Goal: Task Accomplishment & Management: Complete application form

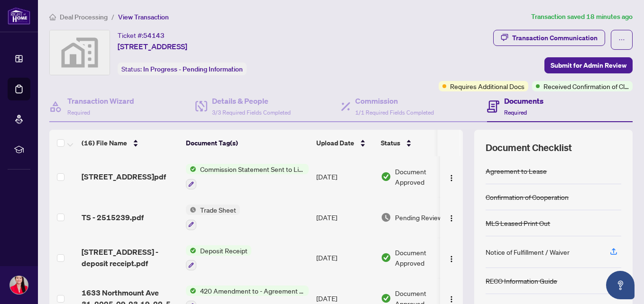
click at [622, 15] on div "Transaction Communication Sort: Newest Filter: Comments +1 Post Harriet Palaypa…" at bounding box center [322, 152] width 644 height 304
click at [540, 35] on div "Transaction Communication" at bounding box center [554, 37] width 85 height 15
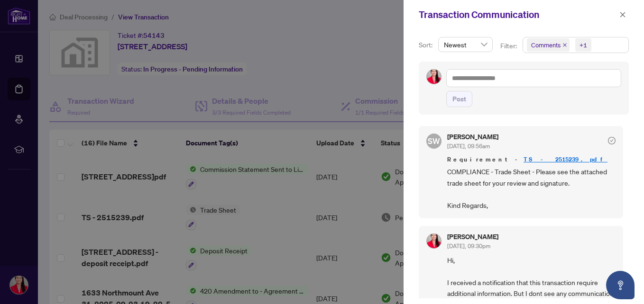
click at [523, 159] on link "TS - 2515239.pdf" at bounding box center [565, 159] width 84 height 8
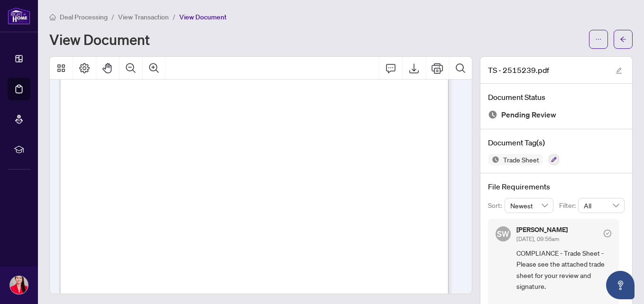
scroll to position [189, 0]
click at [408, 64] on icon "Export" at bounding box center [413, 68] width 11 height 11
click at [277, 161] on div "Page 1" at bounding box center [320, 237] width 521 height 674
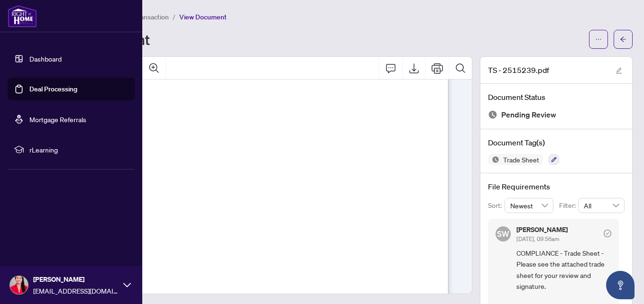
click at [40, 59] on link "Dashboard" at bounding box center [45, 59] width 32 height 9
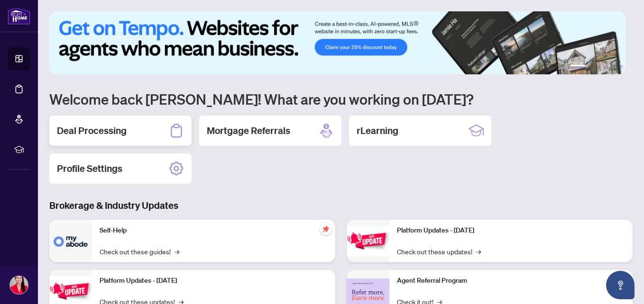
click at [125, 128] on h2 "Deal Processing" at bounding box center [92, 130] width 70 height 13
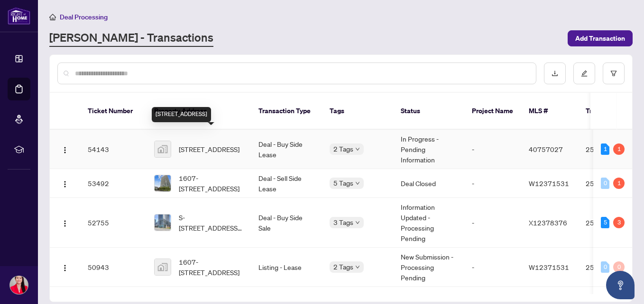
click at [201, 144] on span "[STREET_ADDRESS]" at bounding box center [209, 149] width 61 height 10
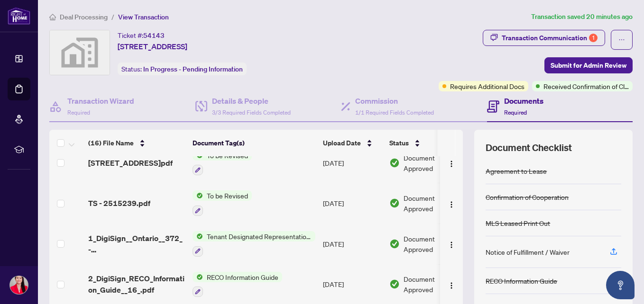
scroll to position [298, 0]
click at [119, 199] on span "TS - 2515239.pdf" at bounding box center [119, 203] width 62 height 11
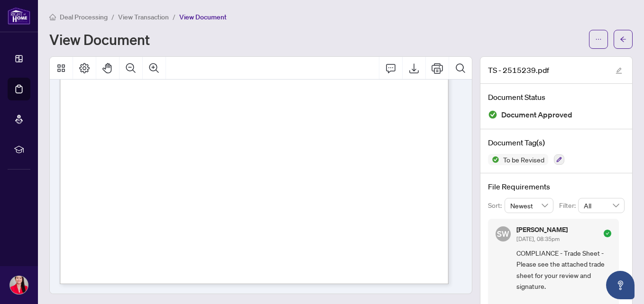
scroll to position [315, 0]
click at [620, 42] on span "button" at bounding box center [623, 39] width 7 height 15
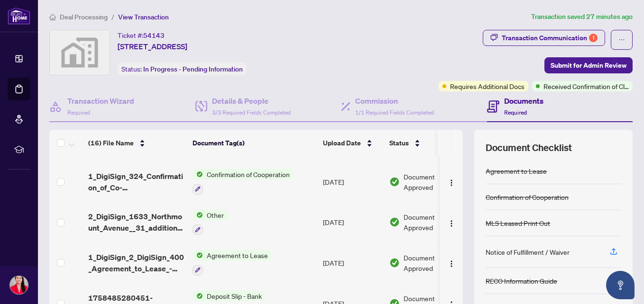
scroll to position [92, 0]
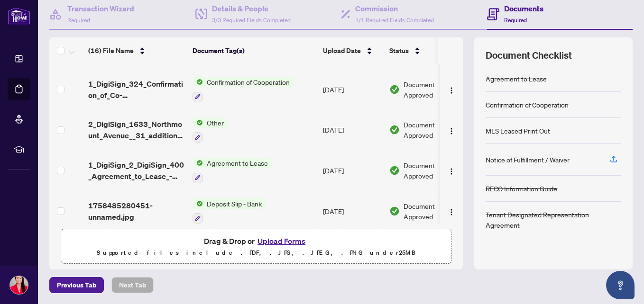
click at [284, 242] on button "Upload Forms" at bounding box center [282, 241] width 54 height 12
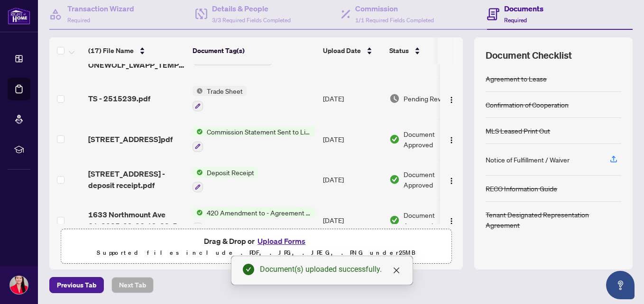
scroll to position [0, 0]
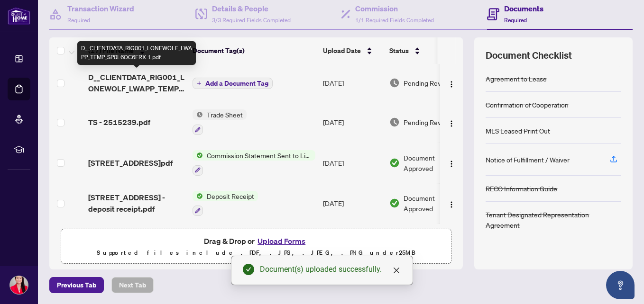
click at [135, 78] on span "D__CLIENTDATA_RIG001_LONEWOLF_LWAPP_TEMP_SP0L6OC6FRX 1.pdf" at bounding box center [136, 83] width 97 height 23
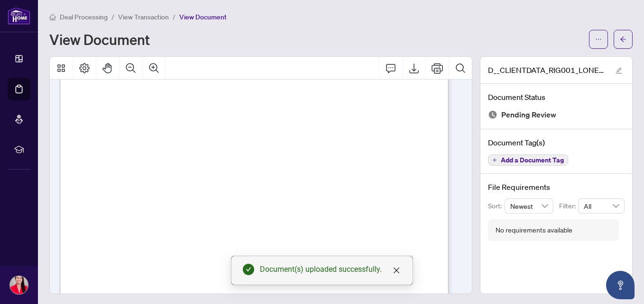
scroll to position [82, 0]
click at [620, 36] on icon "arrow-left" at bounding box center [623, 39] width 7 height 7
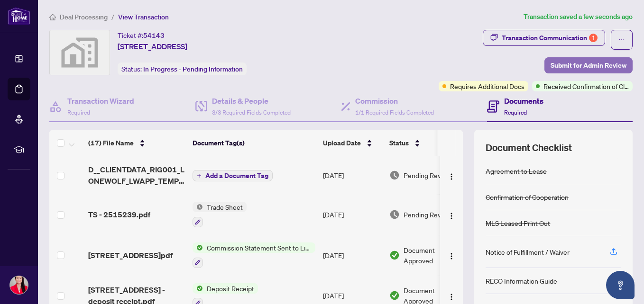
click at [587, 66] on span "Submit for Admin Review" at bounding box center [588, 65] width 76 height 15
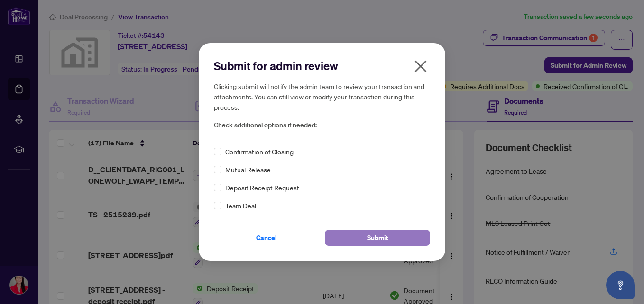
click at [377, 237] on span "Submit" at bounding box center [377, 237] width 21 height 15
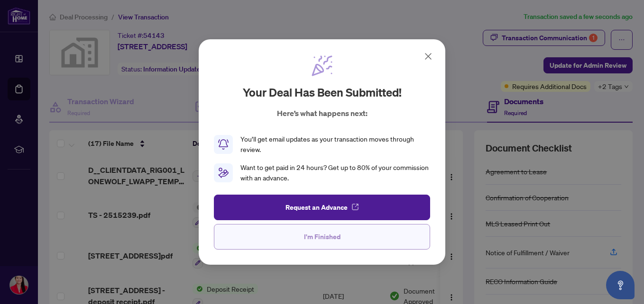
click at [324, 236] on span "I'm Finished" at bounding box center [322, 236] width 37 height 15
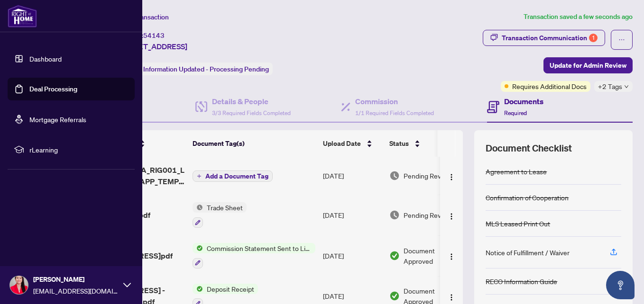
click at [44, 57] on link "Dashboard" at bounding box center [45, 59] width 32 height 9
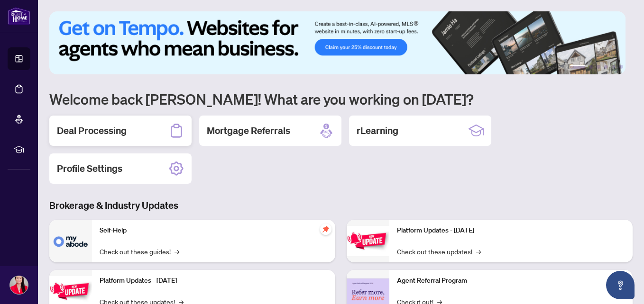
click at [115, 129] on h2 "Deal Processing" at bounding box center [92, 130] width 70 height 13
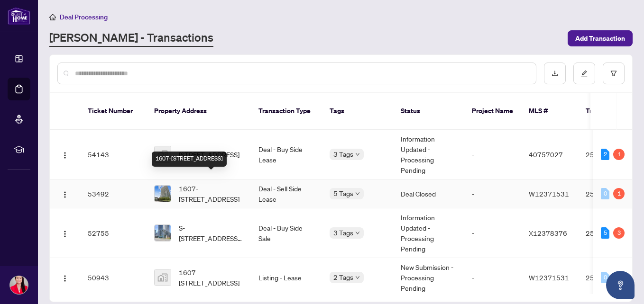
click at [201, 183] on span "1607-[STREET_ADDRESS]" at bounding box center [211, 193] width 64 height 21
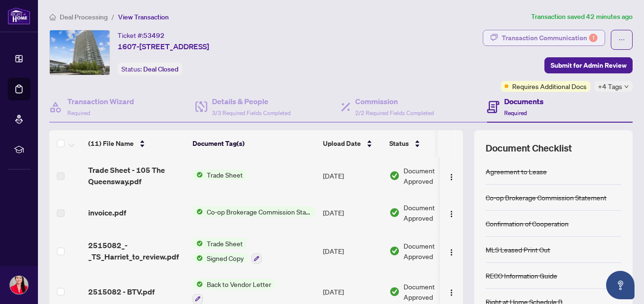
click at [512, 37] on div "Transaction Communication 1" at bounding box center [550, 37] width 96 height 15
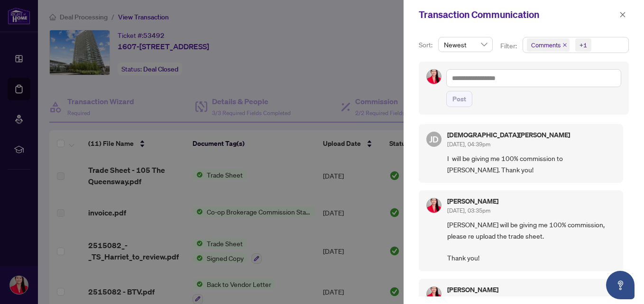
click at [616, 15] on div "Transaction Communication" at bounding box center [518, 15] width 198 height 14
click at [624, 16] on icon "close" at bounding box center [622, 14] width 5 height 5
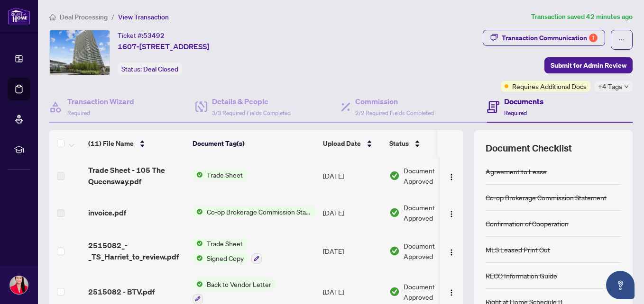
click at [624, 87] on icon "down" at bounding box center [626, 86] width 4 height 3
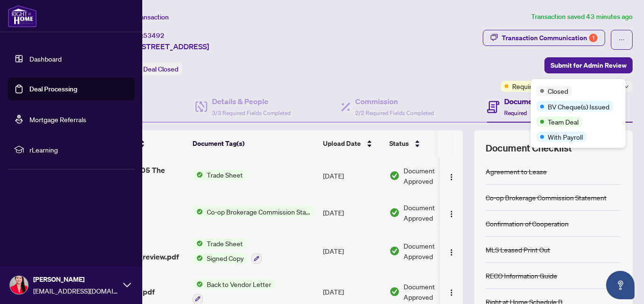
click at [32, 55] on link "Dashboard" at bounding box center [45, 59] width 32 height 9
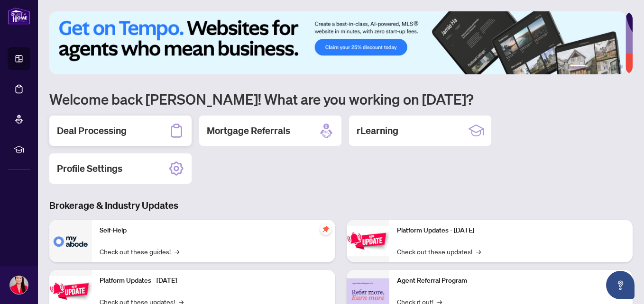
click at [137, 131] on div "Deal Processing" at bounding box center [120, 131] width 142 height 30
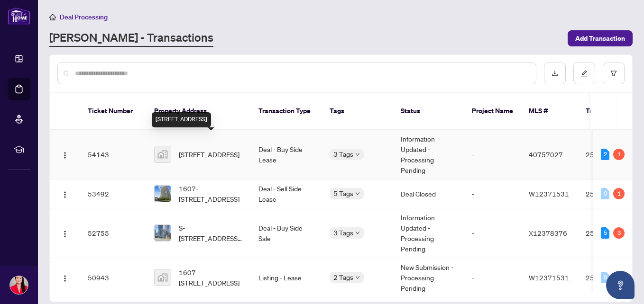
click at [193, 149] on span "[STREET_ADDRESS]" at bounding box center [209, 154] width 61 height 10
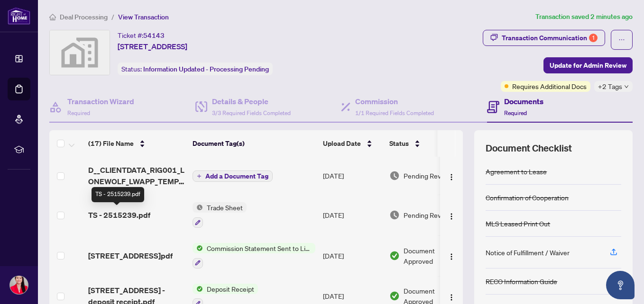
click at [127, 215] on span "TS - 2515239.pdf" at bounding box center [119, 215] width 62 height 11
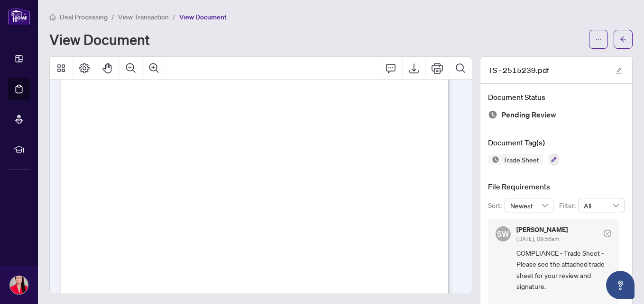
scroll to position [206, 0]
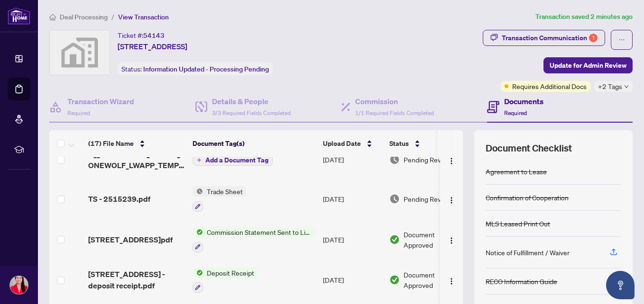
scroll to position [17, 0]
click at [129, 241] on span "[STREET_ADDRESS]pdf" at bounding box center [130, 238] width 84 height 11
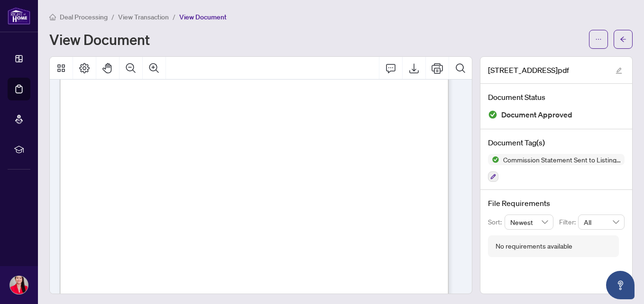
scroll to position [315, 0]
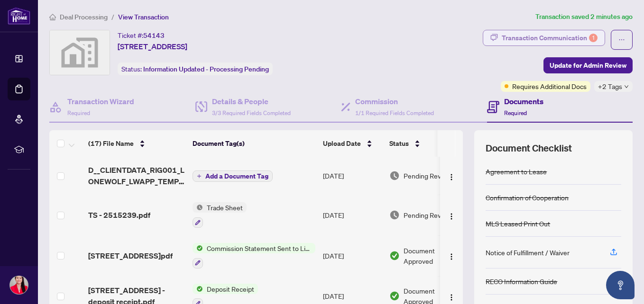
click at [535, 33] on div "Transaction Communication 1" at bounding box center [550, 37] width 96 height 15
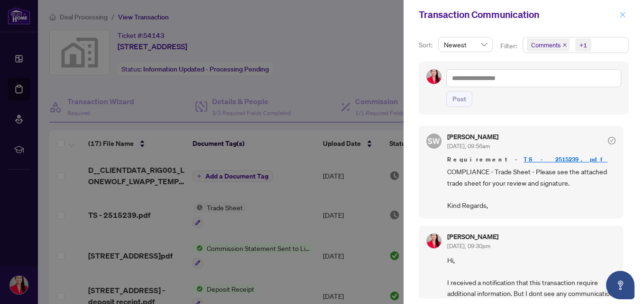
click at [624, 13] on icon "close" at bounding box center [622, 14] width 7 height 7
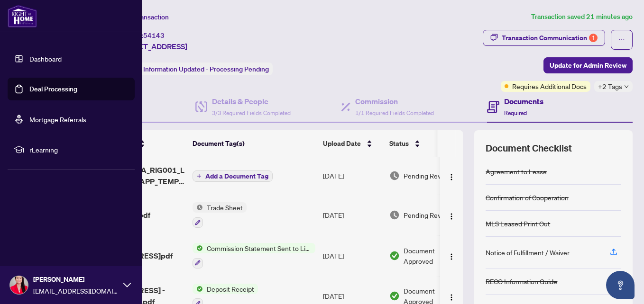
click at [29, 55] on link "Dashboard" at bounding box center [45, 59] width 32 height 9
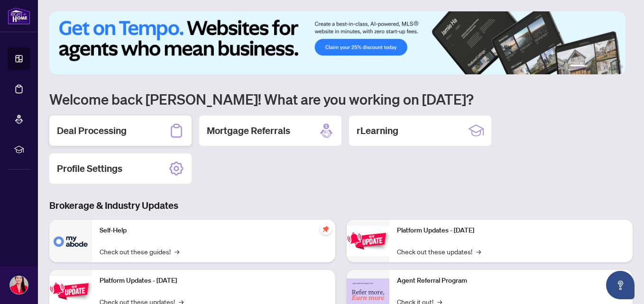
click at [120, 137] on div "Deal Processing" at bounding box center [120, 131] width 142 height 30
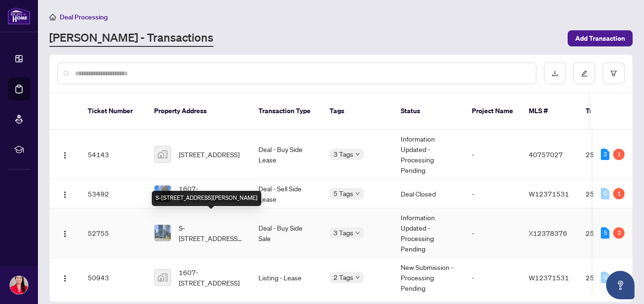
click at [201, 223] on span "S-[STREET_ADDRESS][PERSON_NAME]" at bounding box center [211, 233] width 64 height 21
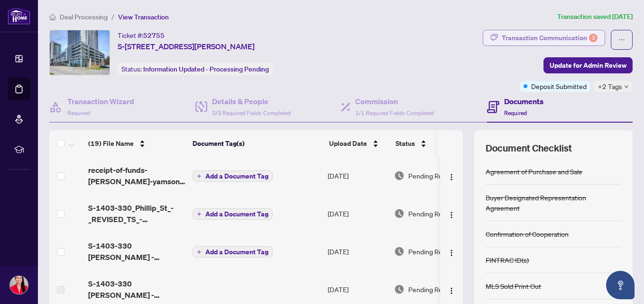
click at [527, 32] on div "Transaction Communication 3" at bounding box center [550, 37] width 96 height 15
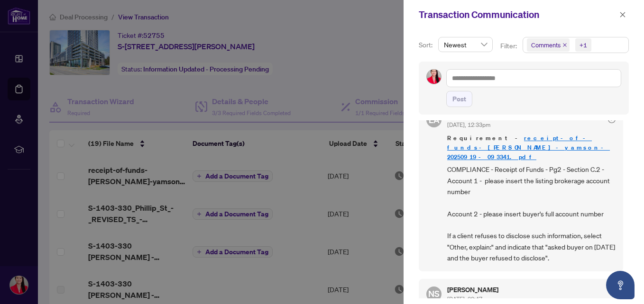
scroll to position [308, 0]
click at [620, 14] on icon "close" at bounding box center [622, 14] width 7 height 7
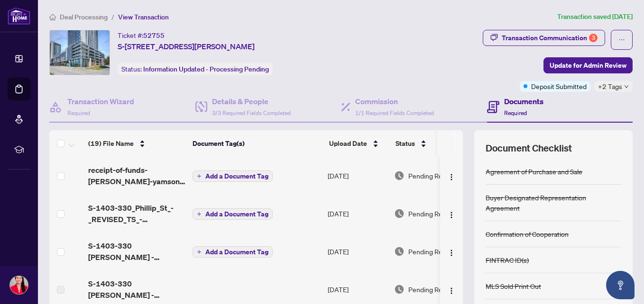
click at [617, 89] on div "+2 Tags" at bounding box center [613, 86] width 38 height 11
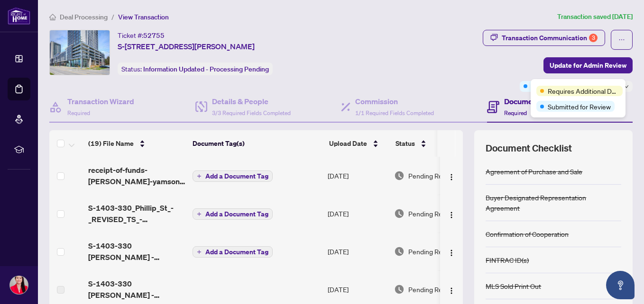
click at [376, 53] on div "Ticket #: 52755 [STREET_ADDRESS][PERSON_NAME] Status: Information Updated - Pro…" at bounding box center [212, 53] width 327 height 46
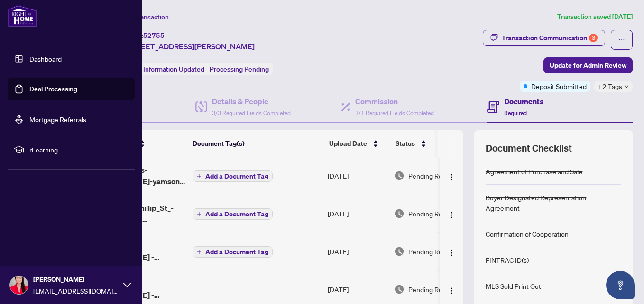
click at [29, 61] on link "Dashboard" at bounding box center [45, 59] width 32 height 9
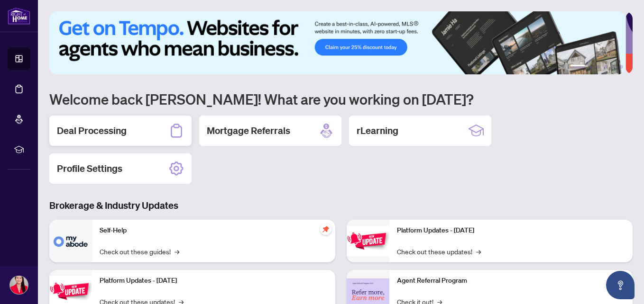
click at [97, 138] on div "Deal Processing" at bounding box center [120, 131] width 142 height 30
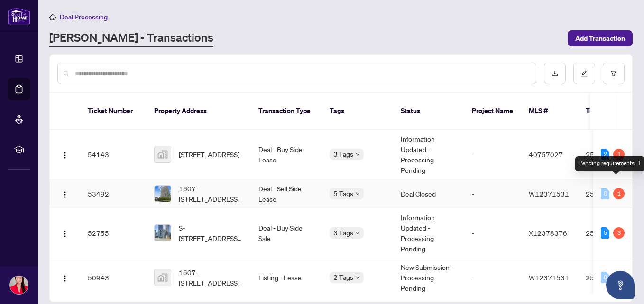
click at [618, 188] on div "1" at bounding box center [618, 193] width 11 height 11
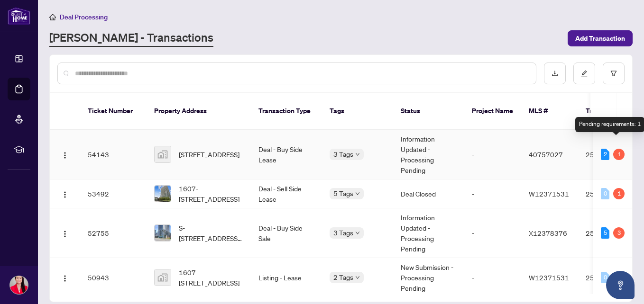
click at [617, 149] on div "1" at bounding box center [618, 154] width 11 height 11
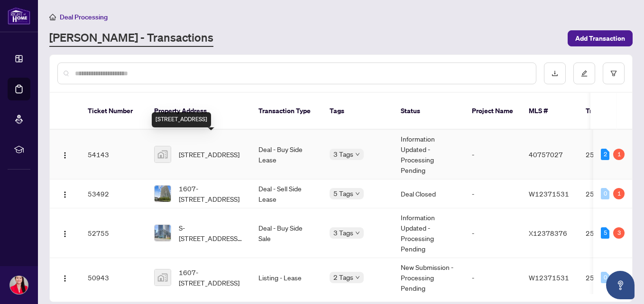
click at [222, 149] on span "[STREET_ADDRESS]" at bounding box center [209, 154] width 61 height 10
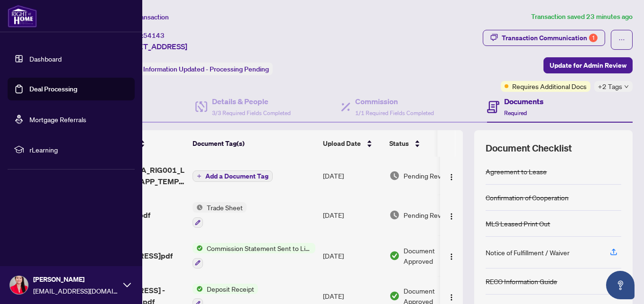
click at [36, 56] on link "Dashboard" at bounding box center [45, 59] width 32 height 9
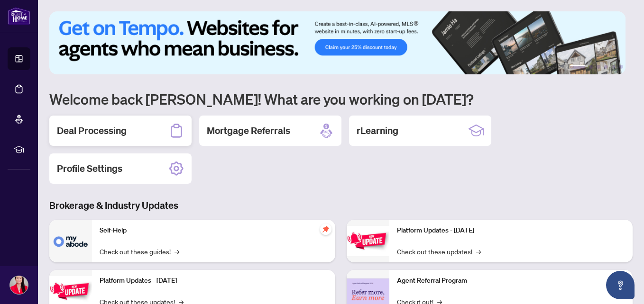
click at [101, 132] on h2 "Deal Processing" at bounding box center [92, 130] width 70 height 13
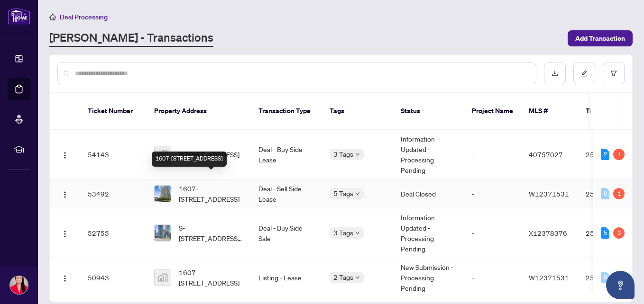
click at [210, 183] on span "1607-[STREET_ADDRESS]" at bounding box center [211, 193] width 64 height 21
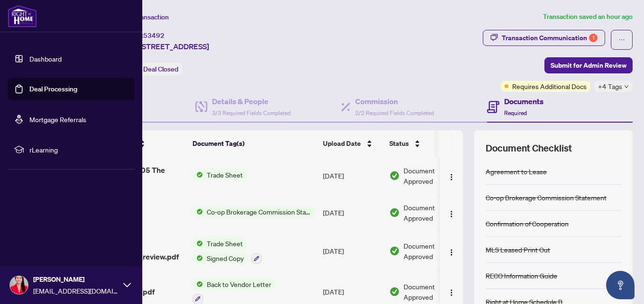
click at [46, 56] on link "Dashboard" at bounding box center [45, 59] width 32 height 9
